Goal: Transaction & Acquisition: Purchase product/service

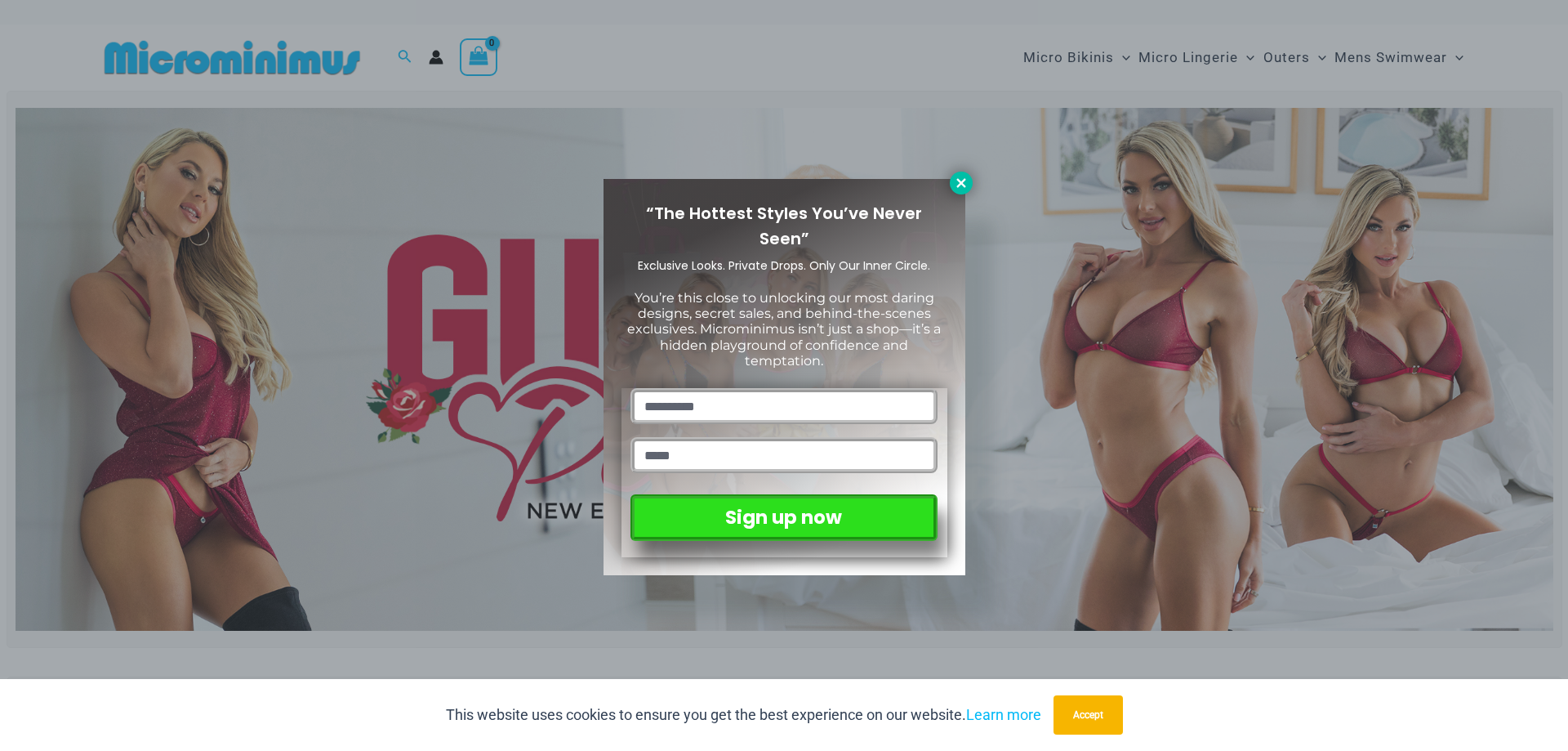
click at [955, 184] on icon at bounding box center [961, 183] width 15 height 15
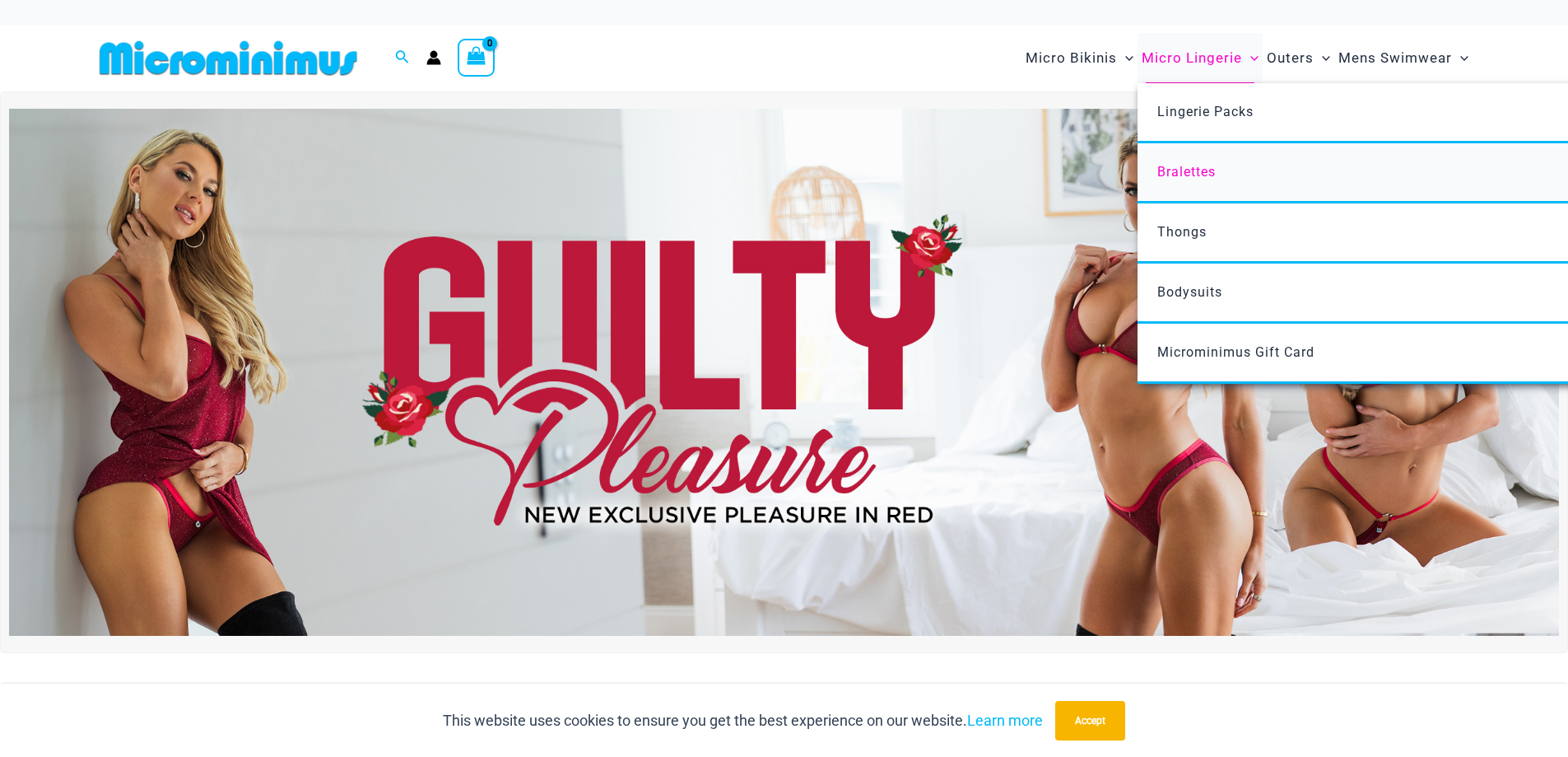
click at [1180, 168] on span "Bralettes" at bounding box center [1187, 172] width 59 height 16
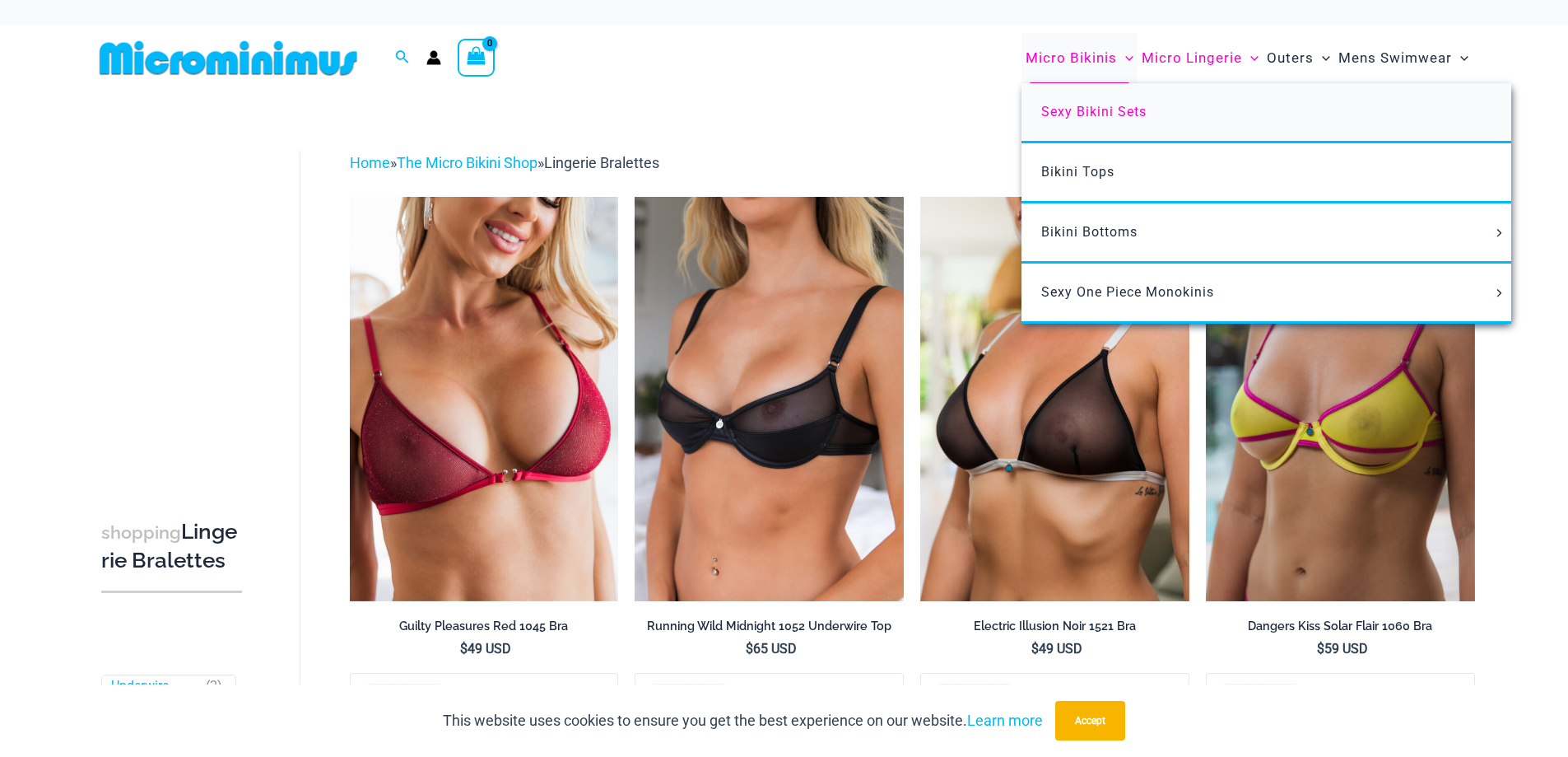
click at [1107, 109] on span "Sexy Bikini Sets" at bounding box center [1094, 111] width 105 height 16
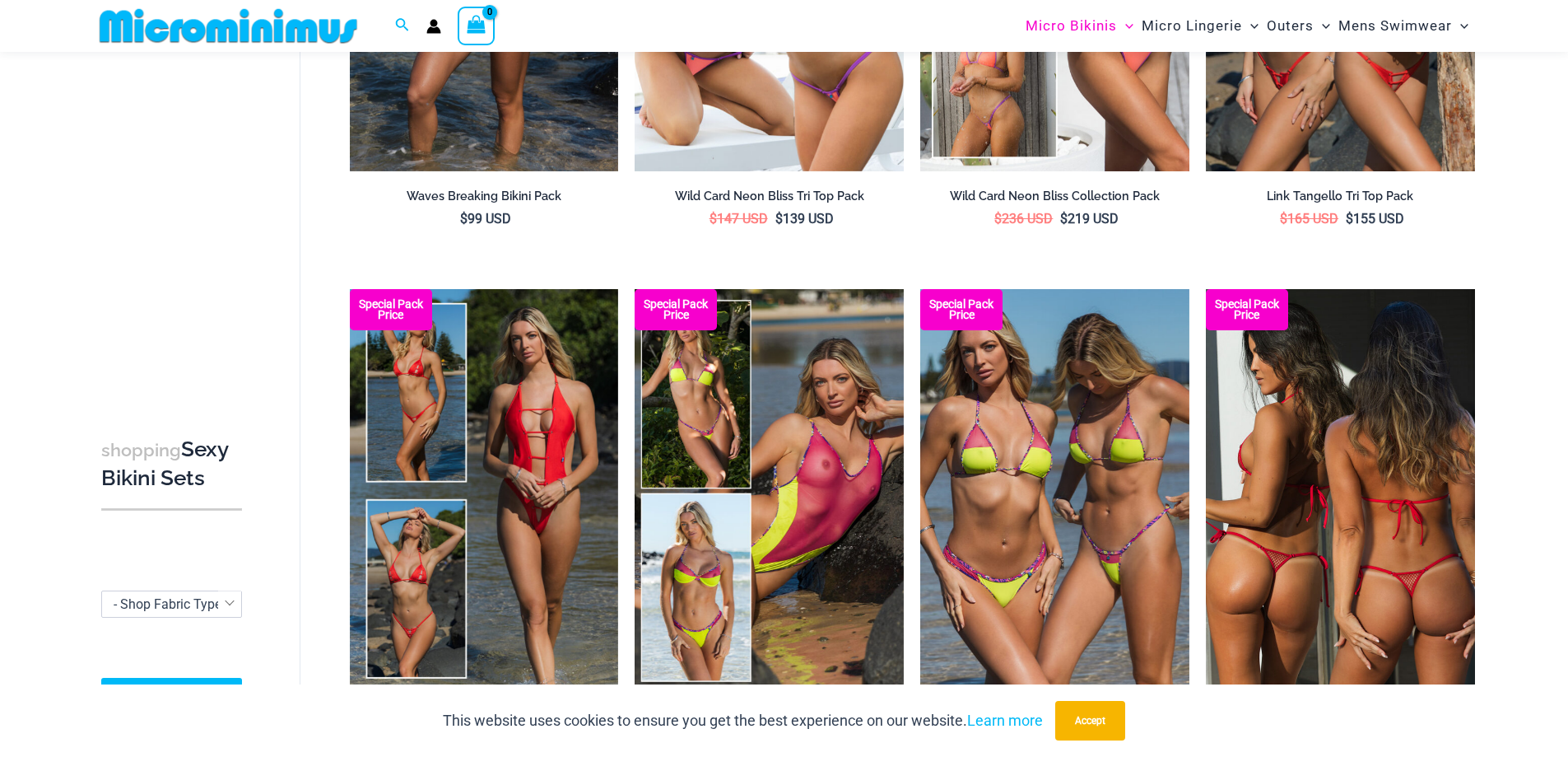
scroll to position [520, 0]
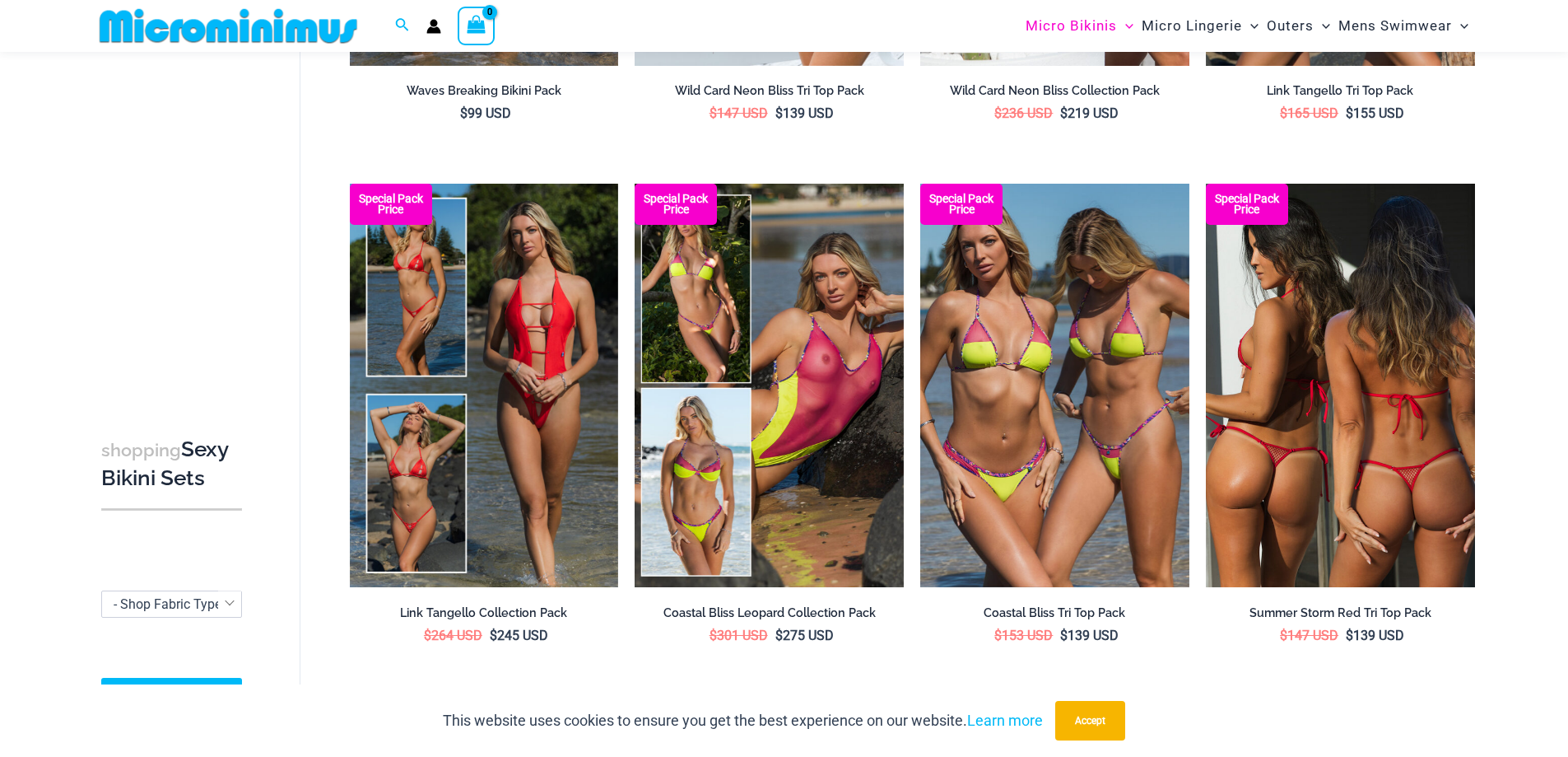
click at [1333, 420] on img at bounding box center [1340, 385] width 269 height 403
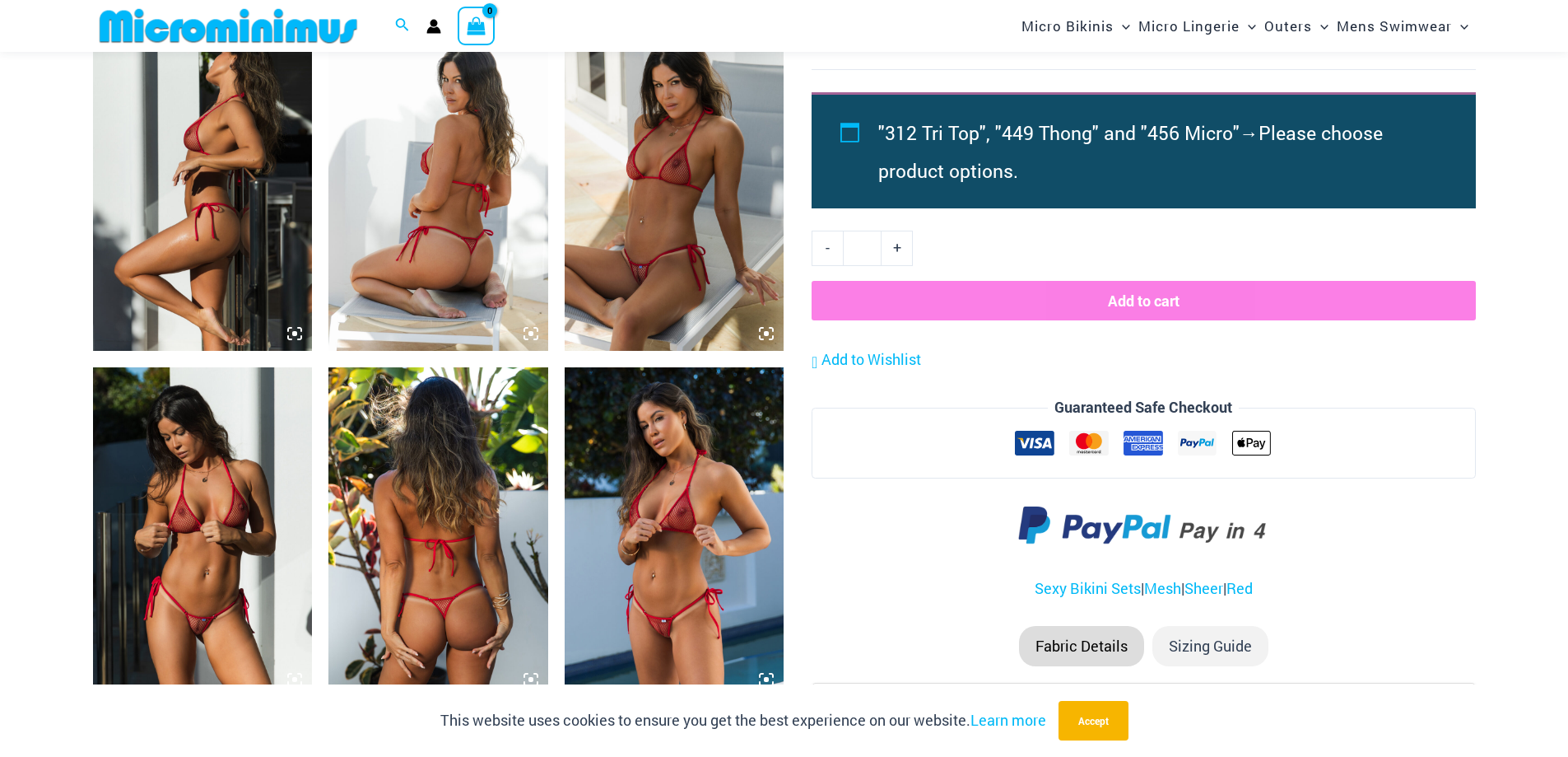
scroll to position [1556, 0]
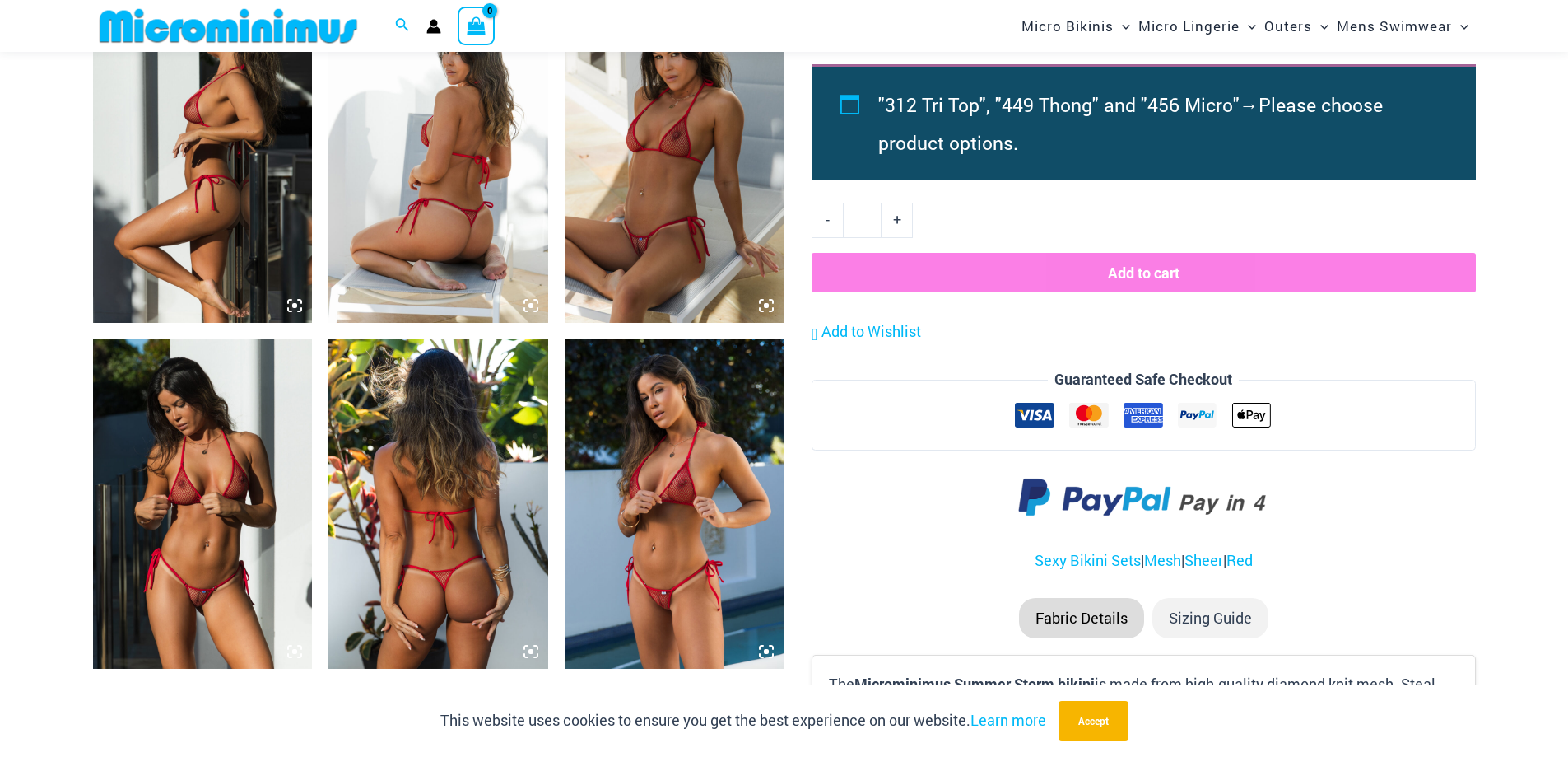
click at [682, 475] on img at bounding box center [674, 503] width 220 height 329
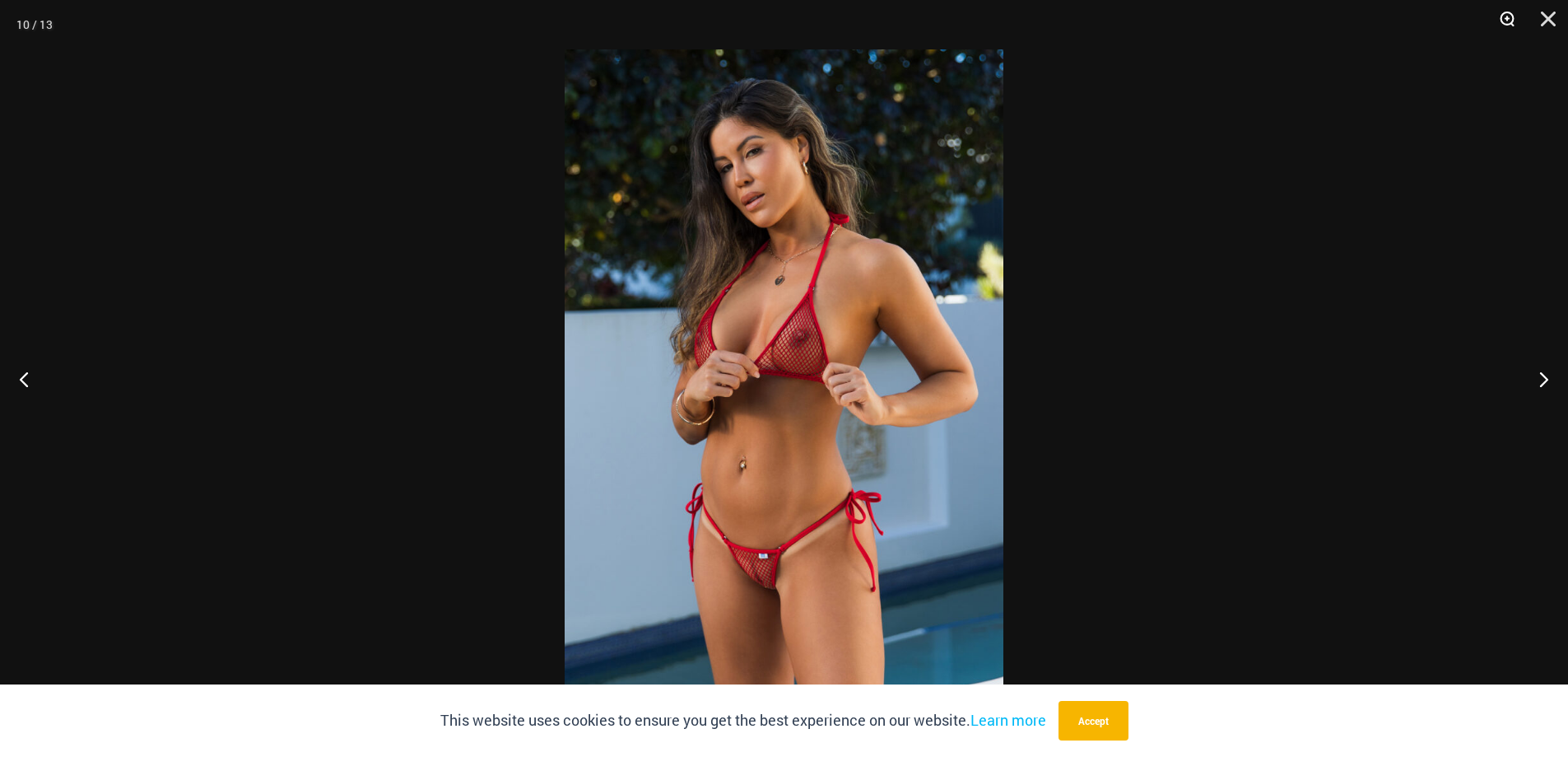
click at [1511, 20] on button "Zoom" at bounding box center [1501, 25] width 41 height 49
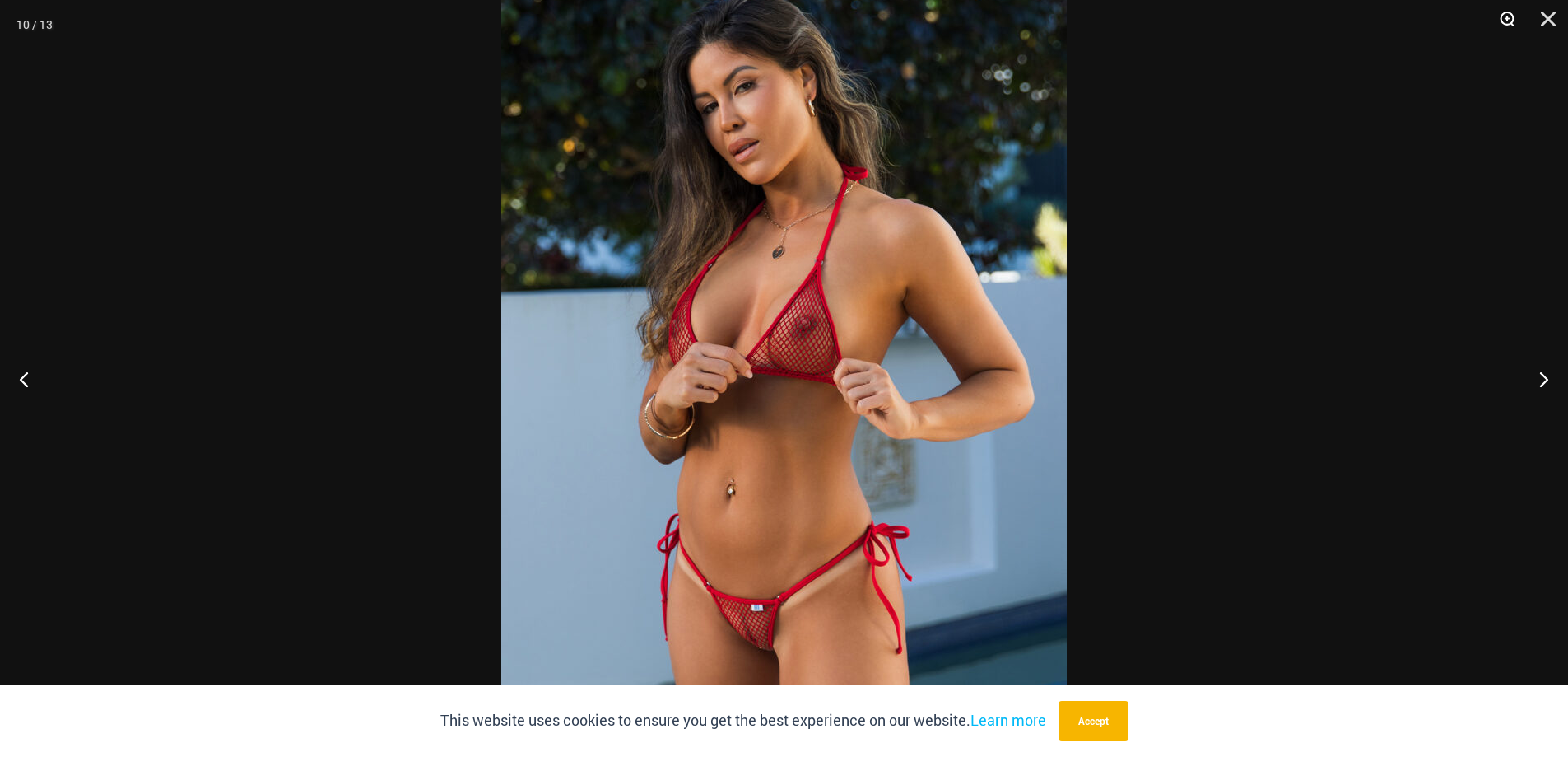
click at [1505, 18] on button "Zoom" at bounding box center [1501, 25] width 41 height 49
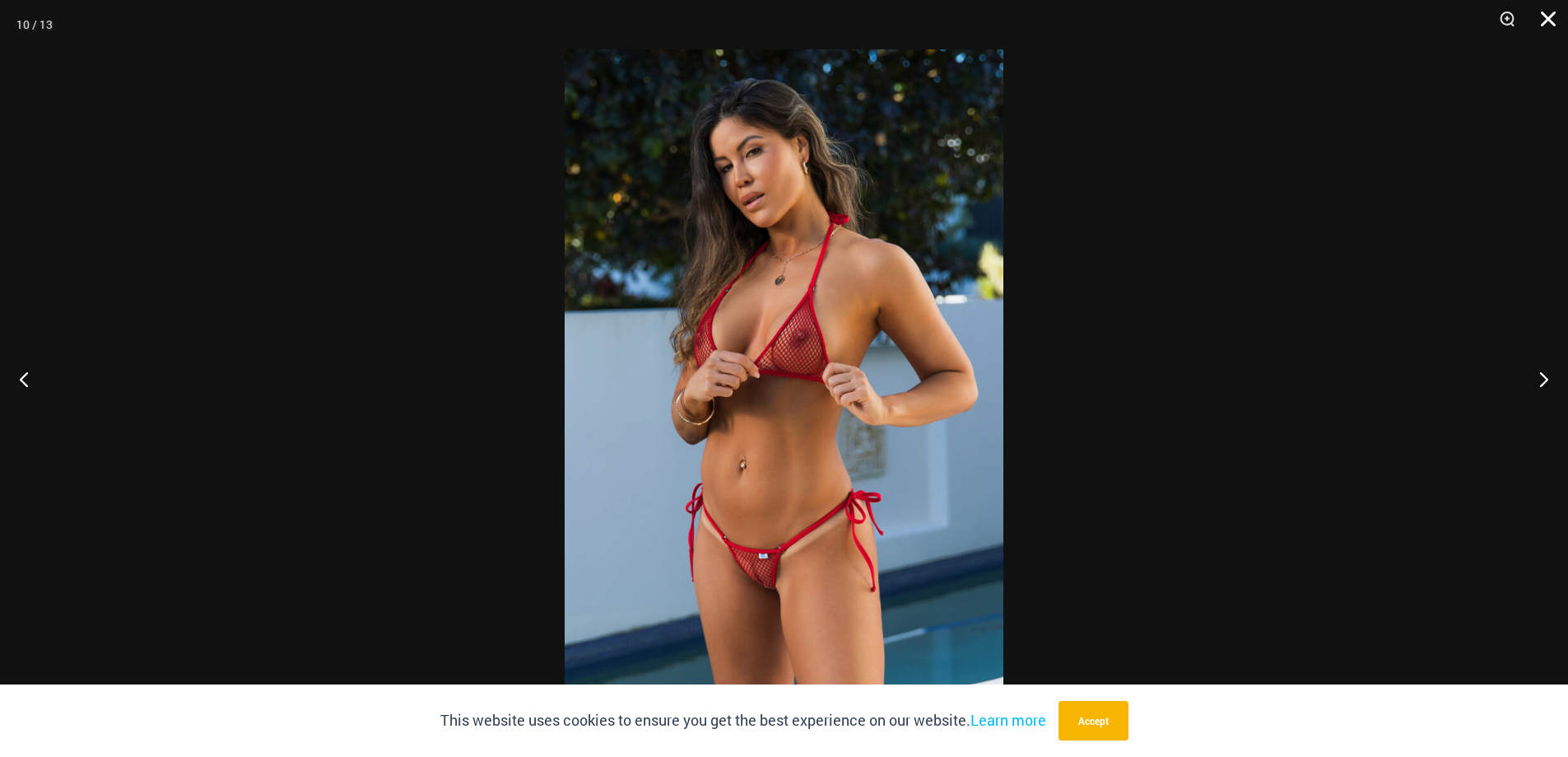
click at [1547, 13] on button "Close" at bounding box center [1543, 25] width 41 height 49
